Goal: Obtain resource: Download file/media

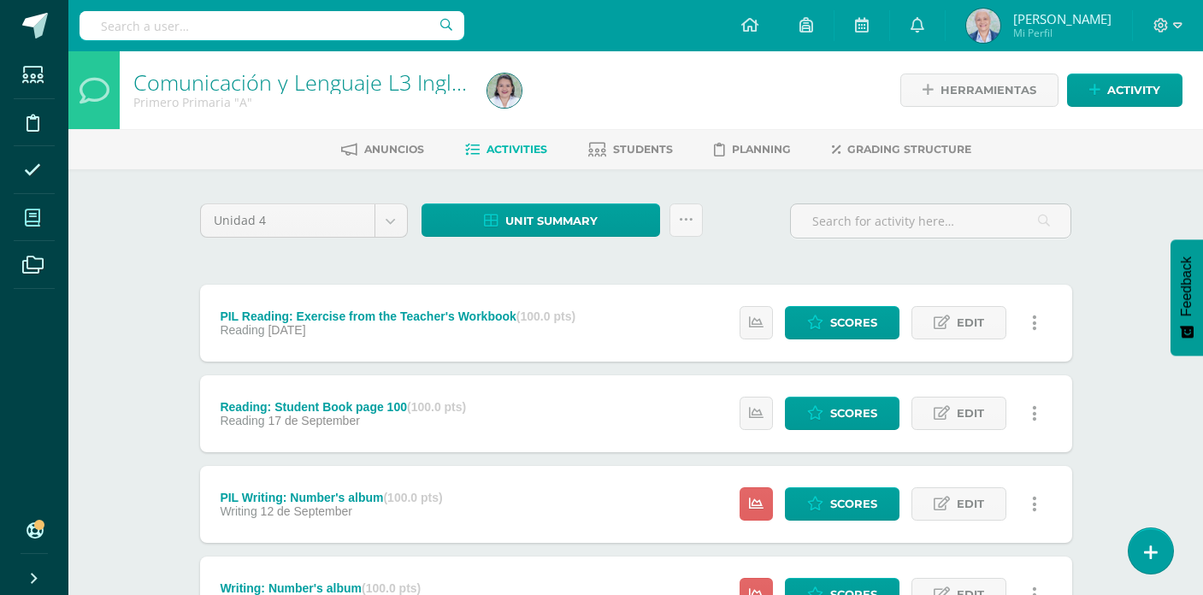
click at [29, 220] on icon at bounding box center [32, 217] width 15 height 17
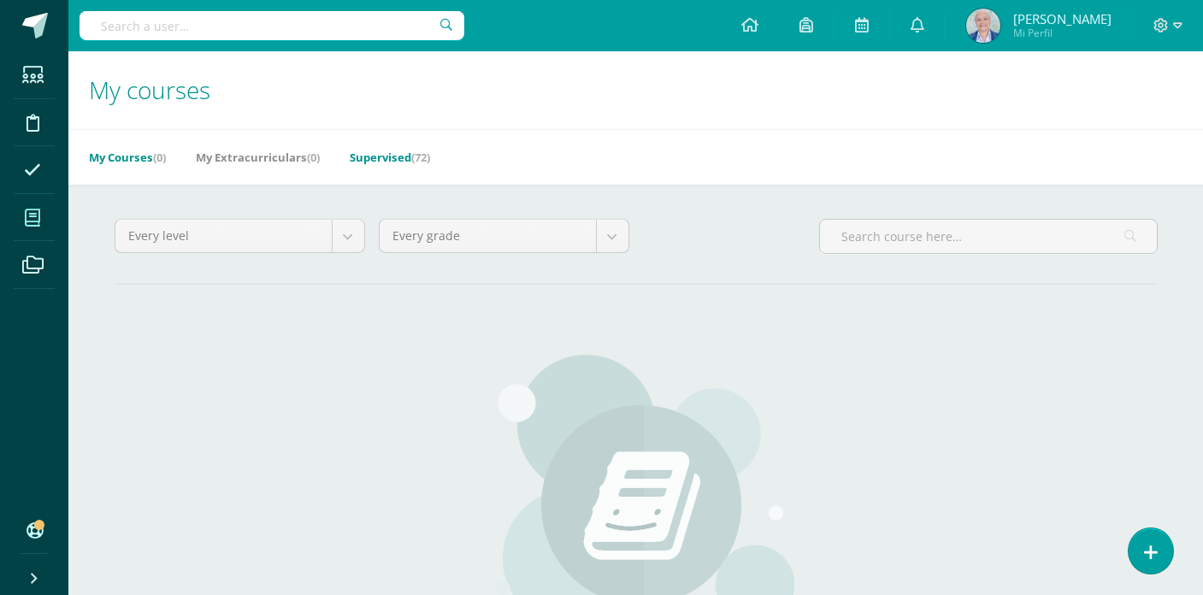
click at [398, 156] on link "Supervised (72)" at bounding box center [390, 157] width 80 height 27
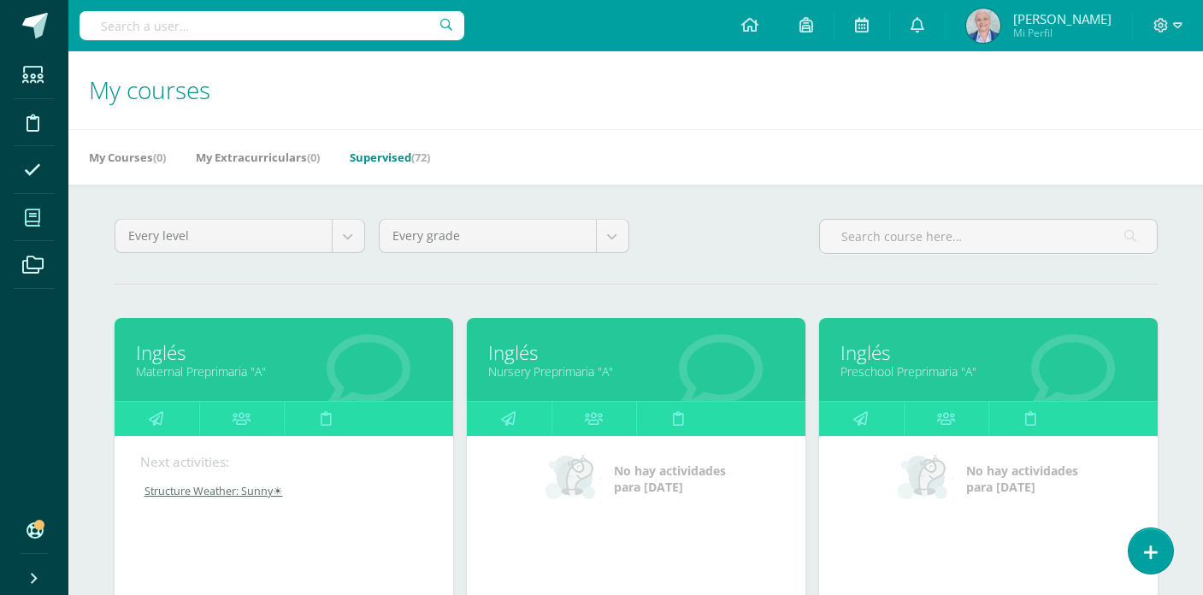
scroll to position [2, 0]
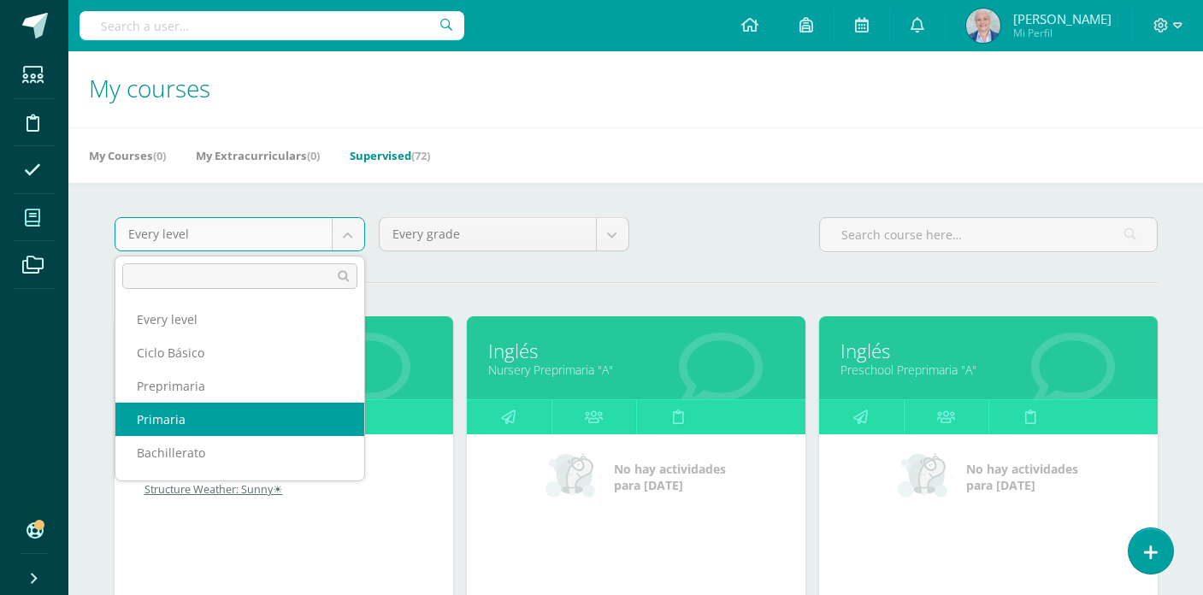
select select "6"
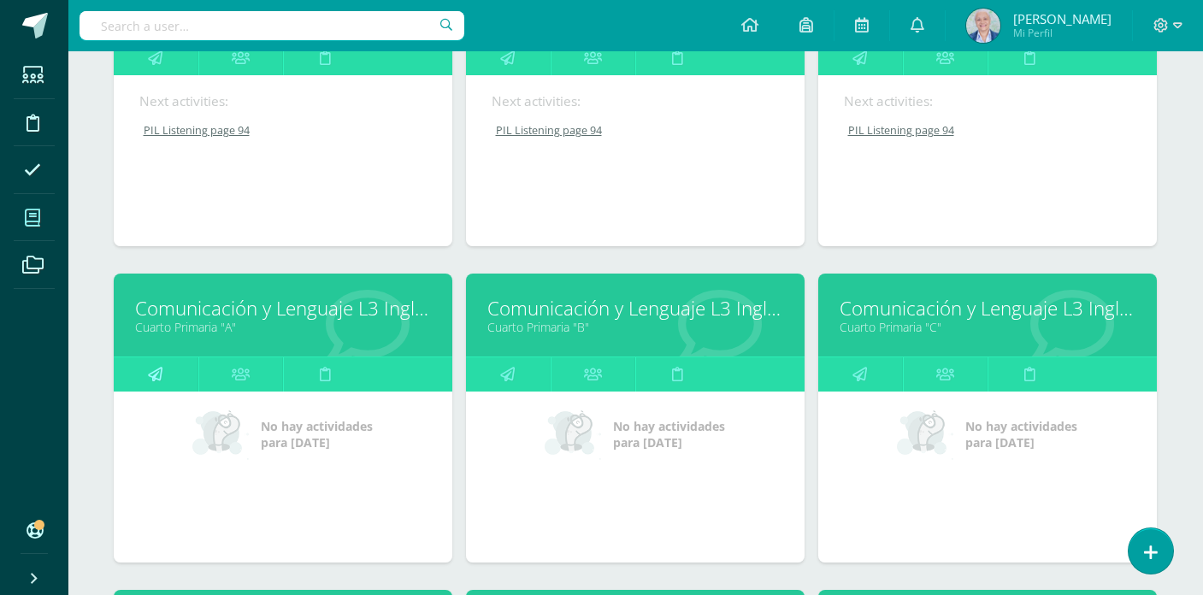
scroll to position [993, 2]
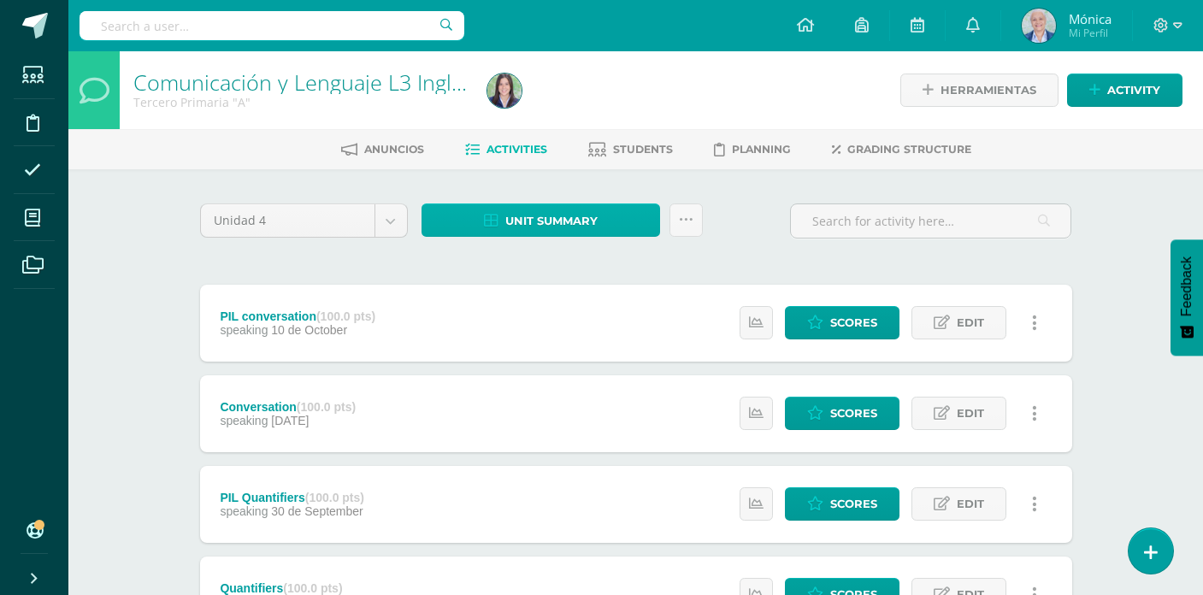
click at [572, 222] on span "Unit summary" at bounding box center [551, 221] width 92 height 32
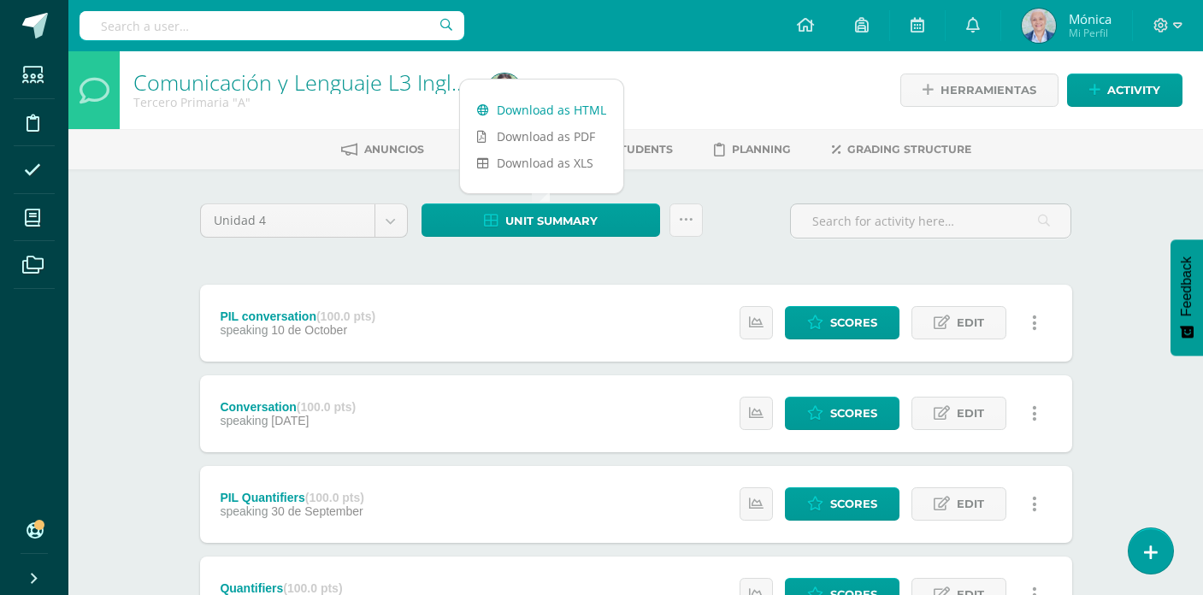
click at [563, 103] on link "Download as HTML" at bounding box center [541, 110] width 163 height 27
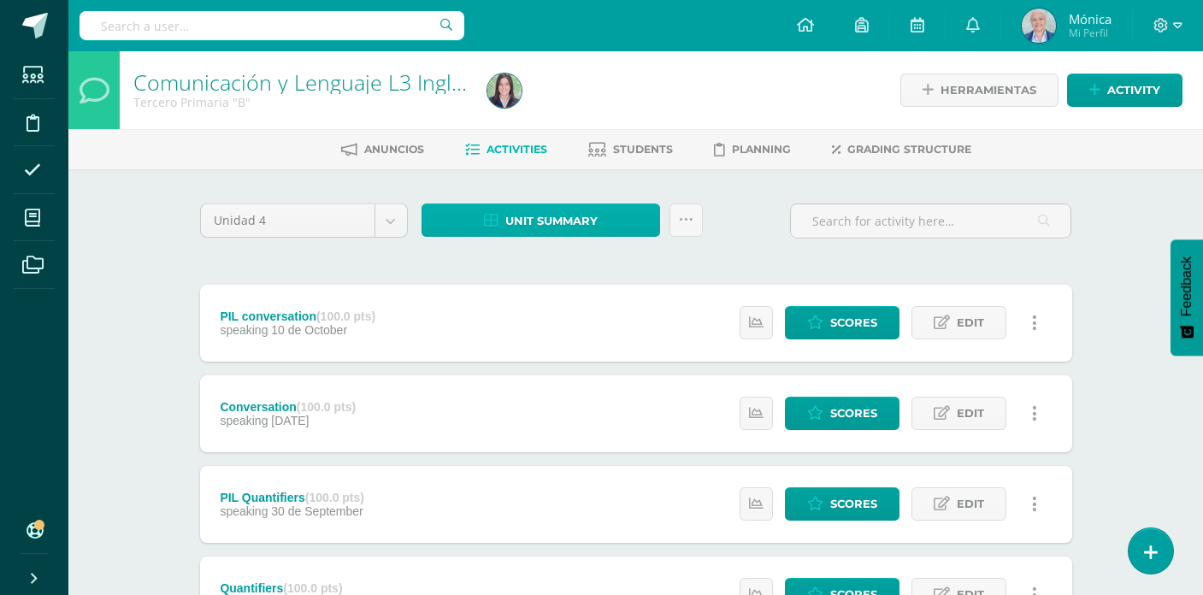
drag, startPoint x: 538, startPoint y: 230, endPoint x: 535, endPoint y: 219, distance: 11.4
click at [537, 230] on span "Unit summary" at bounding box center [551, 221] width 92 height 32
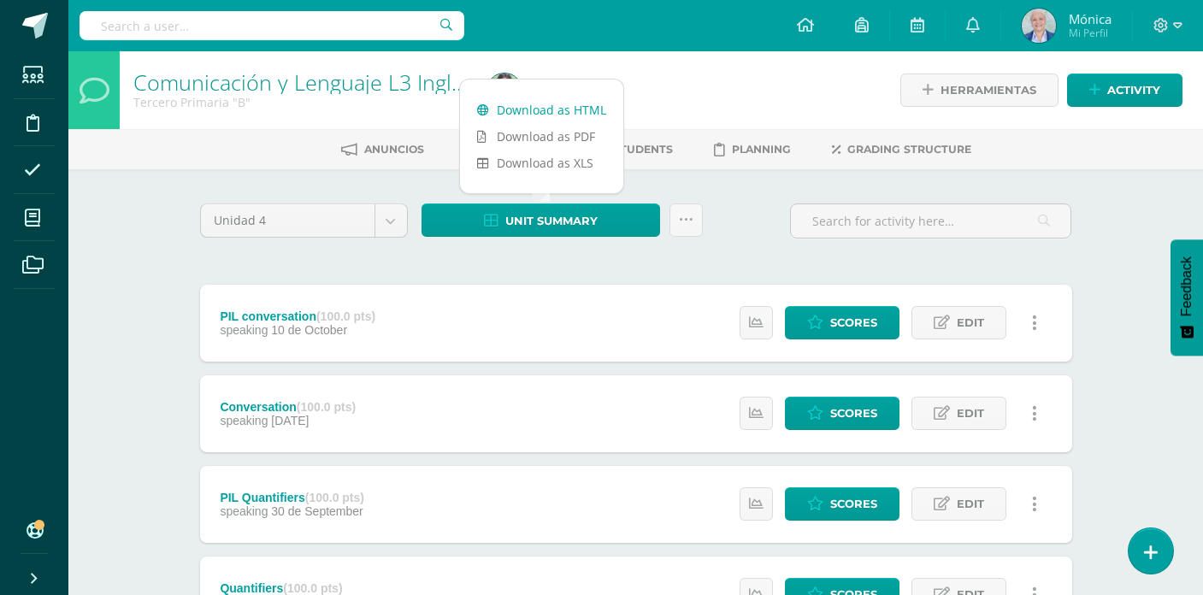
click at [532, 111] on link "Download as HTML" at bounding box center [541, 110] width 163 height 27
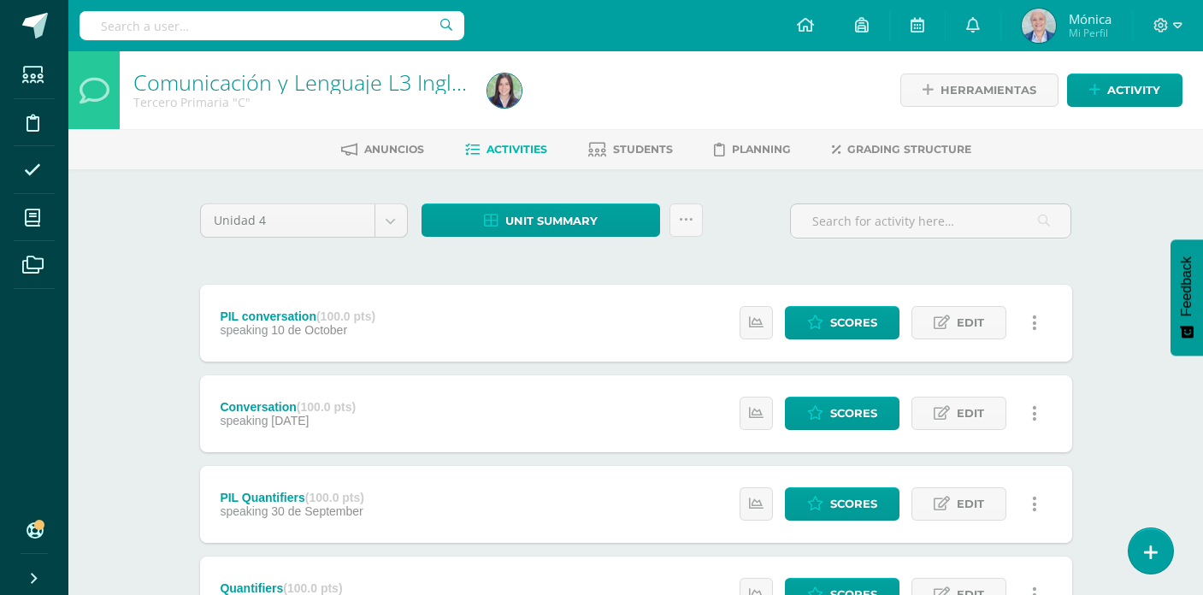
drag, startPoint x: 515, startPoint y: 215, endPoint x: 516, endPoint y: 200, distance: 14.6
click at [515, 215] on span "Unit summary" at bounding box center [551, 221] width 92 height 32
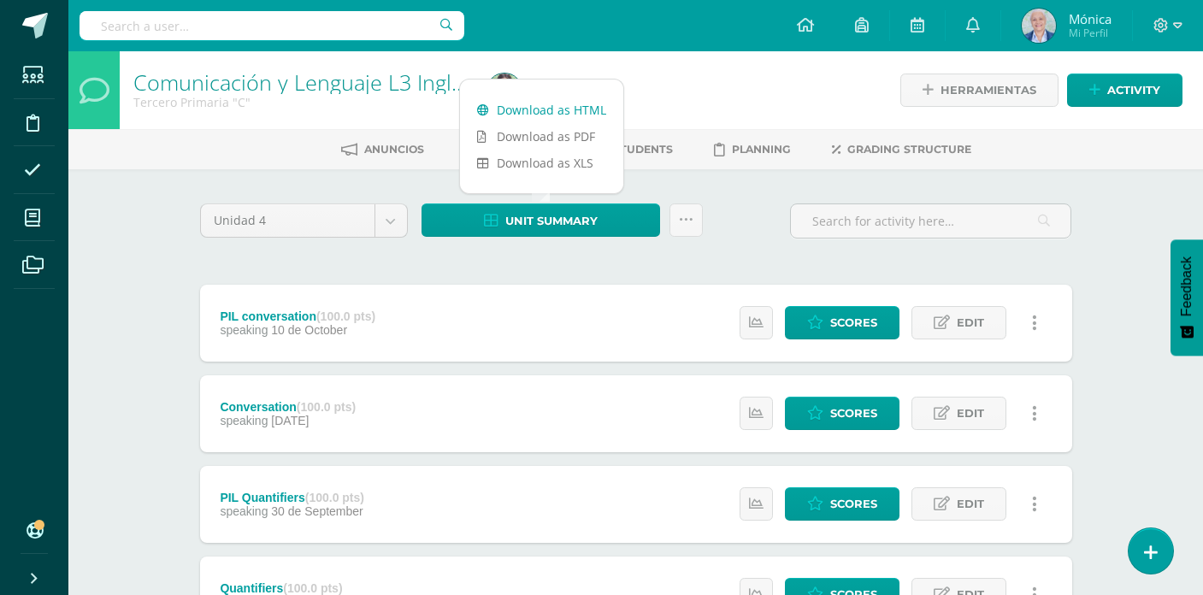
click at [522, 110] on link "Download as HTML" at bounding box center [541, 110] width 163 height 27
